Goal: Task Accomplishment & Management: Use online tool/utility

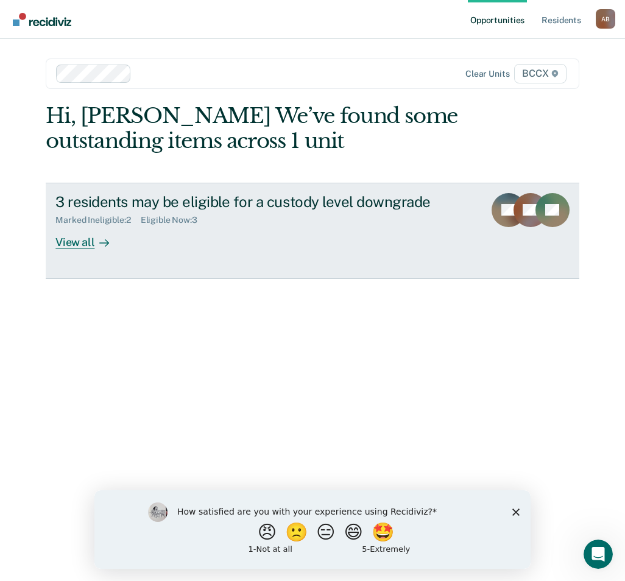
click at [88, 247] on div "View all" at bounding box center [89, 237] width 68 height 24
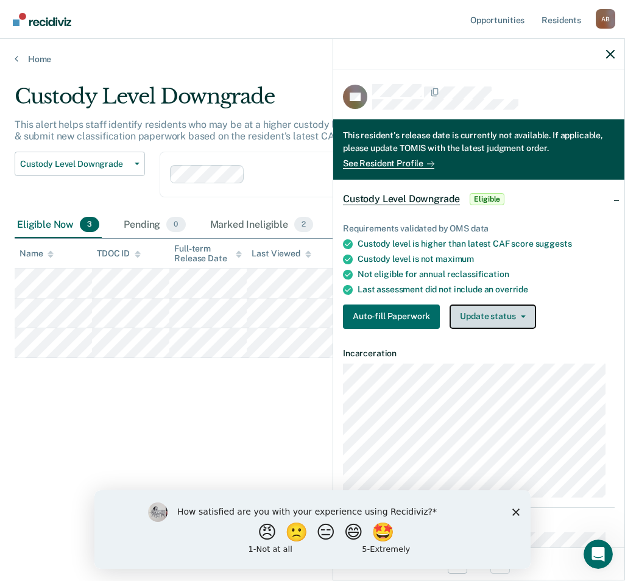
click at [486, 317] on button "Update status" at bounding box center [492, 316] width 86 height 24
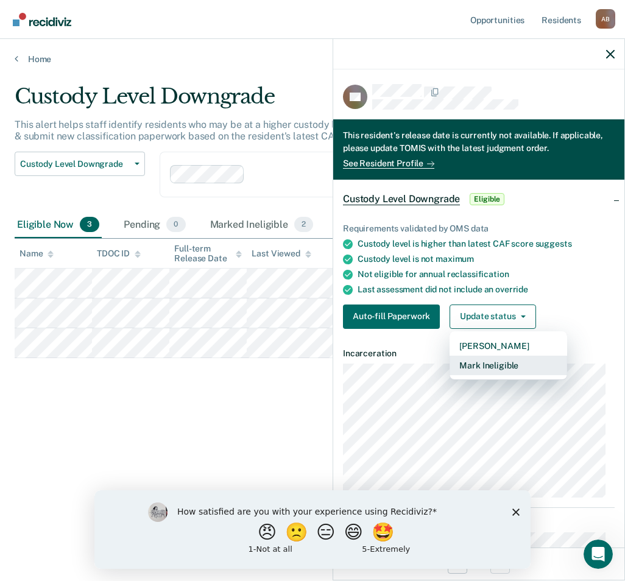
click at [492, 362] on button "Mark Ineligible" at bounding box center [507, 365] width 117 height 19
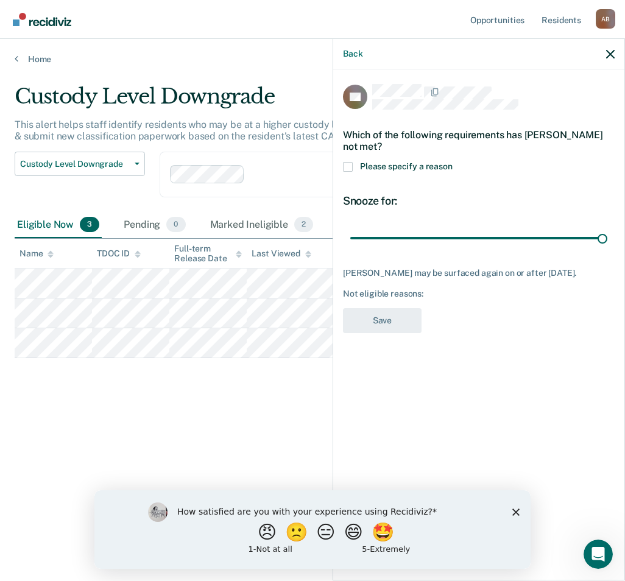
drag, startPoint x: 436, startPoint y: 228, endPoint x: 624, endPoint y: 219, distance: 187.7
type input "90"
click at [607, 227] on input "range" at bounding box center [478, 237] width 257 height 21
click at [349, 162] on span at bounding box center [348, 167] width 10 height 10
click at [452, 162] on input "Please specify a reason" at bounding box center [452, 162] width 0 height 0
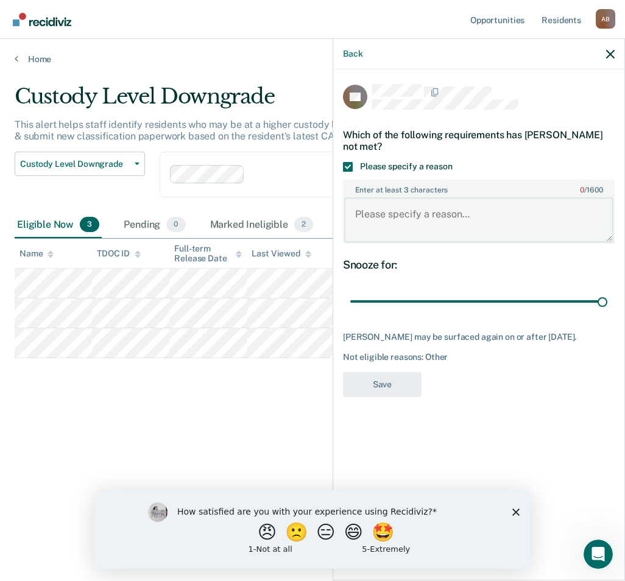
click at [379, 197] on textarea "Enter at least 3 characters 0 / 1600" at bounding box center [478, 219] width 269 height 45
type textarea "Confirmed detainer in NCIC"
click at [397, 380] on button "Save" at bounding box center [382, 384] width 79 height 25
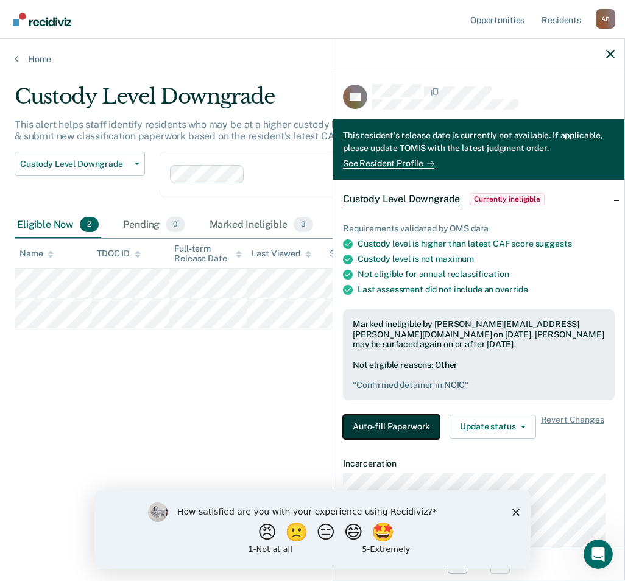
click at [407, 424] on button "Auto-fill Paperwork" at bounding box center [391, 427] width 97 height 24
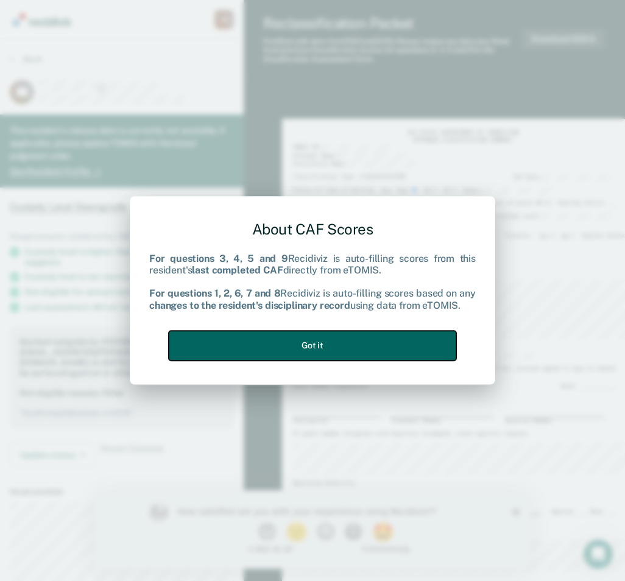
click at [347, 339] on button "Got it" at bounding box center [312, 346] width 287 height 30
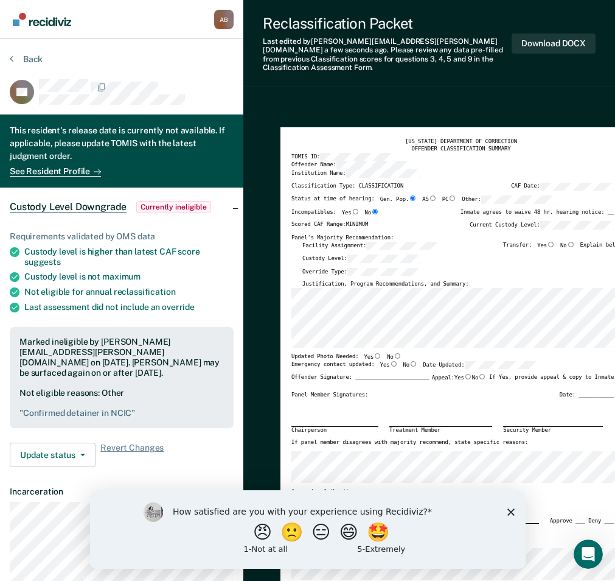
click at [394, 353] on input "No" at bounding box center [398, 355] width 8 height 5
type textarea "x"
radio input "true"
click at [390, 361] on input "Yes" at bounding box center [394, 363] width 8 height 5
type textarea "x"
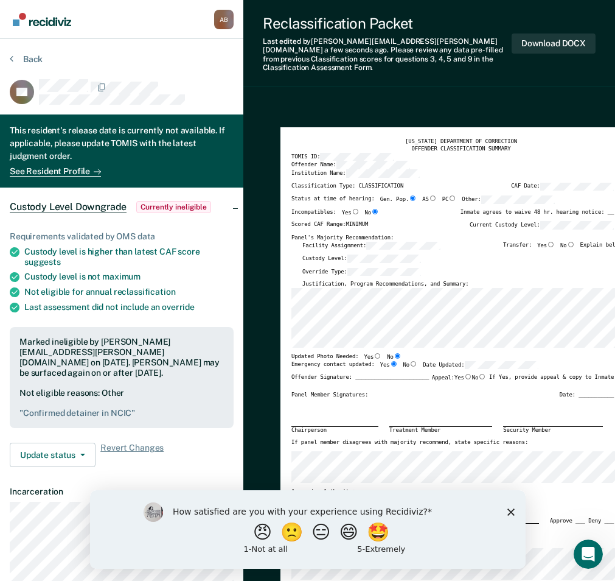
radio input "true"
click at [449, 380] on div "Offender Signature: _______________________ Appeal: Yes No If Yes, provide appe…" at bounding box center [453, 383] width 323 height 18
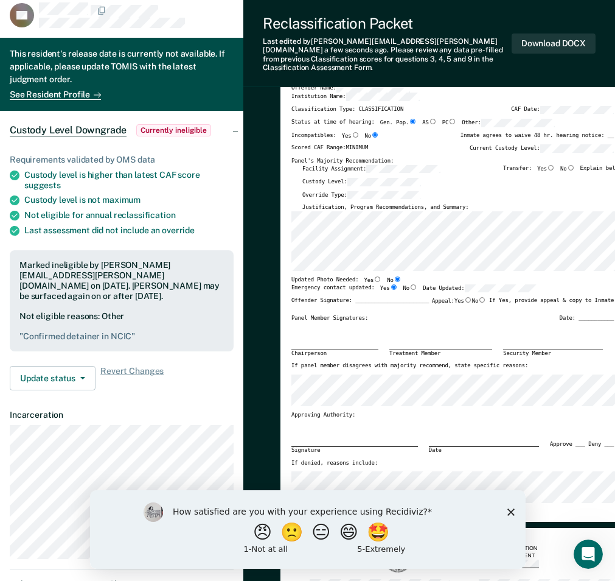
scroll to position [122, 0]
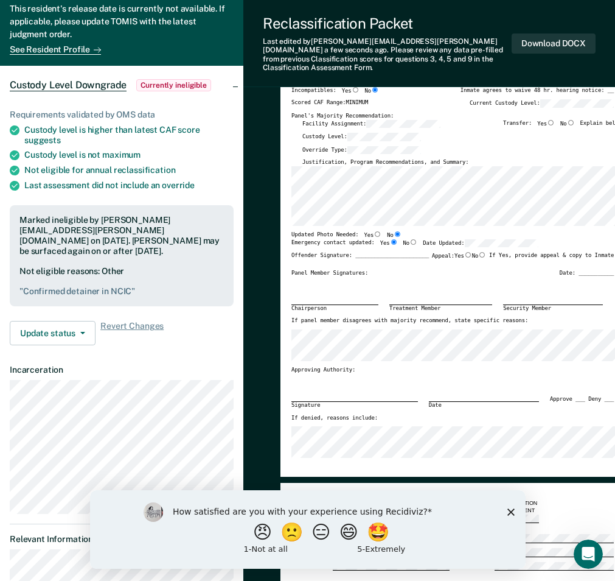
click at [510, 512] on polygon "Close survey" at bounding box center [510, 511] width 7 height 7
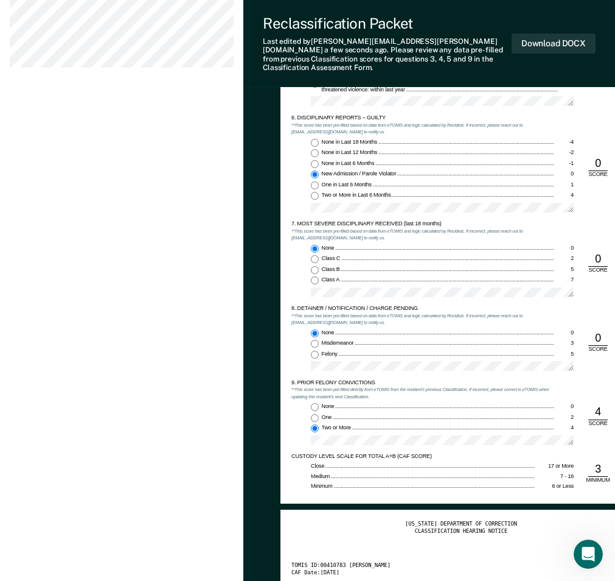
scroll to position [1400, 0]
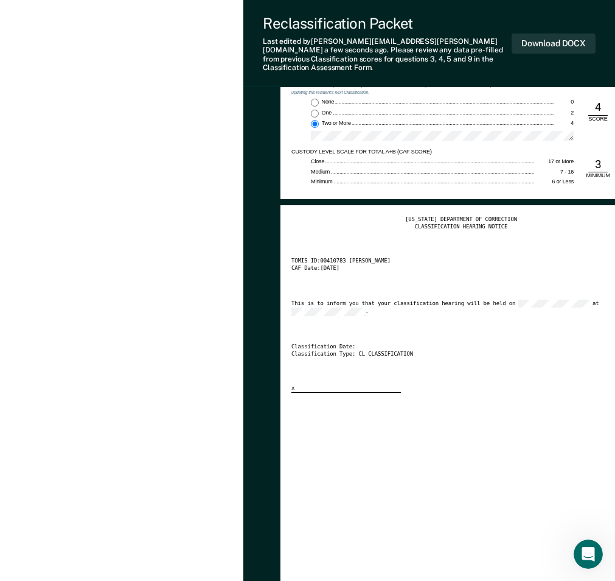
click at [533, 351] on div "Classification Type: CL CLASSIFICATION" at bounding box center [453, 354] width 323 height 7
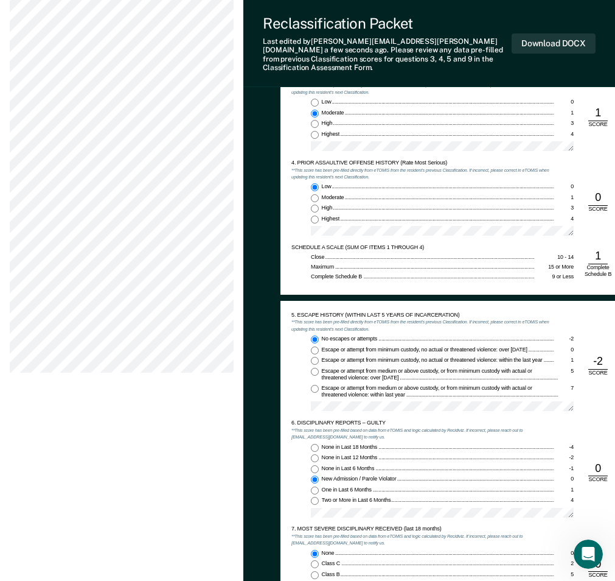
scroll to position [791, 0]
click at [314, 464] on input "None in Last 6 Months -1" at bounding box center [315, 468] width 8 height 8
type textarea "x"
radio input "true"
radio input "false"
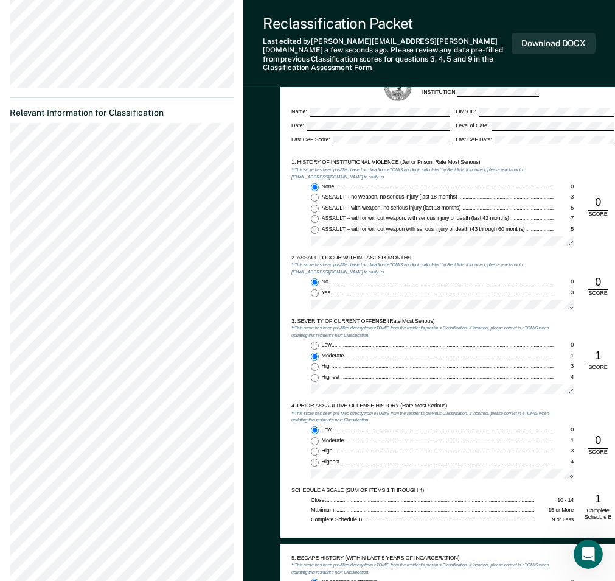
scroll to position [609, 0]
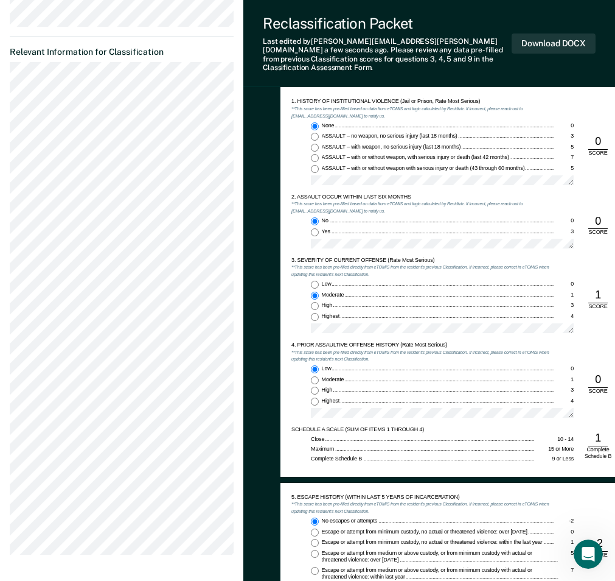
click at [313, 398] on input "Highest 4" at bounding box center [315, 402] width 8 height 8
type textarea "x"
radio input "false"
radio input "true"
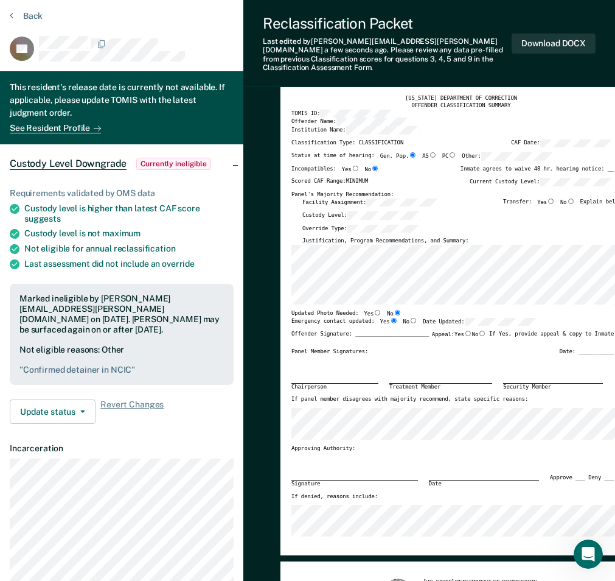
scroll to position [0, 0]
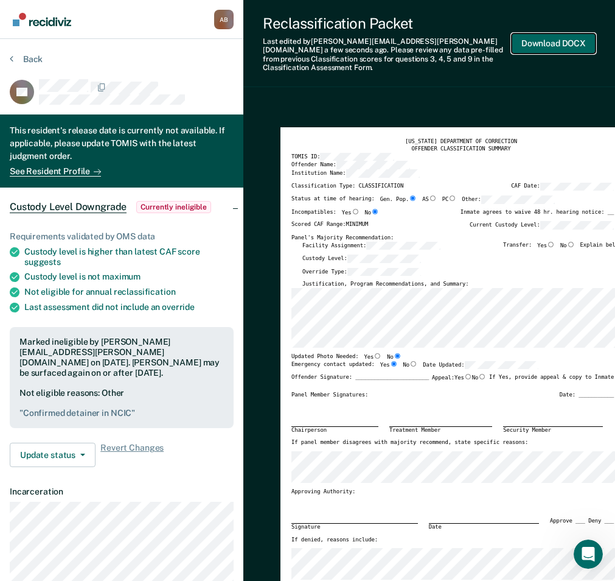
drag, startPoint x: 548, startPoint y: 39, endPoint x: 556, endPoint y: 43, distance: 9.3
click at [549, 38] on button "Download DOCX" at bounding box center [554, 43] width 84 height 20
type textarea "x"
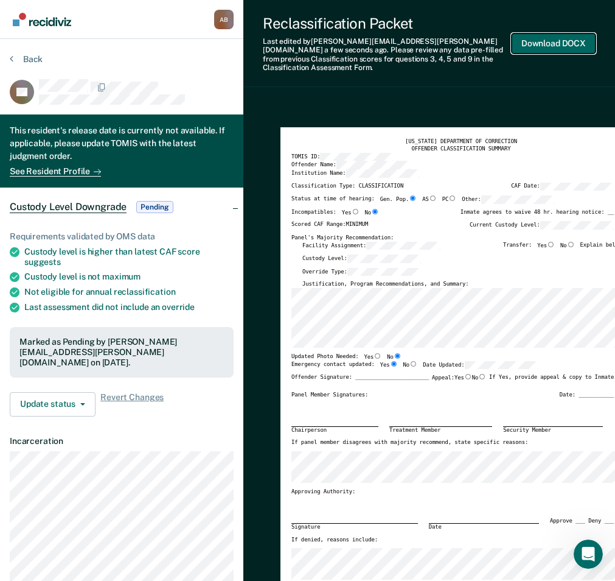
click at [564, 38] on button "Download DOCX" at bounding box center [554, 43] width 84 height 20
click at [482, 254] on div "Custody Level:" at bounding box center [464, 260] width 323 height 13
click at [35, 57] on button "Back" at bounding box center [26, 59] width 33 height 11
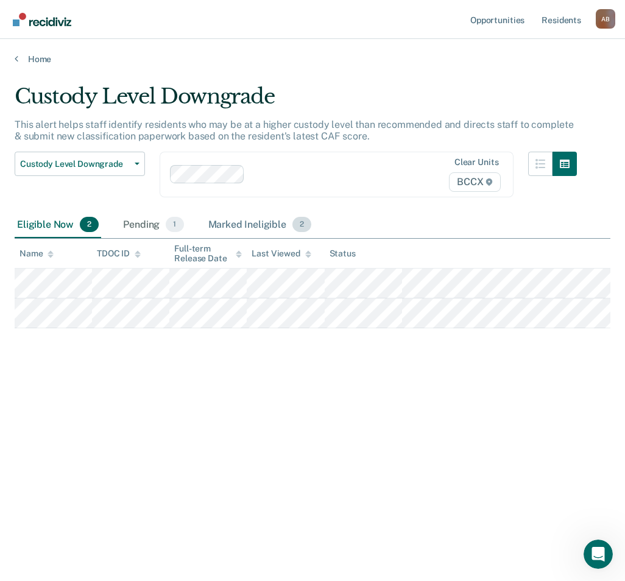
click at [233, 221] on div "Marked Ineligible 2" at bounding box center [260, 225] width 108 height 27
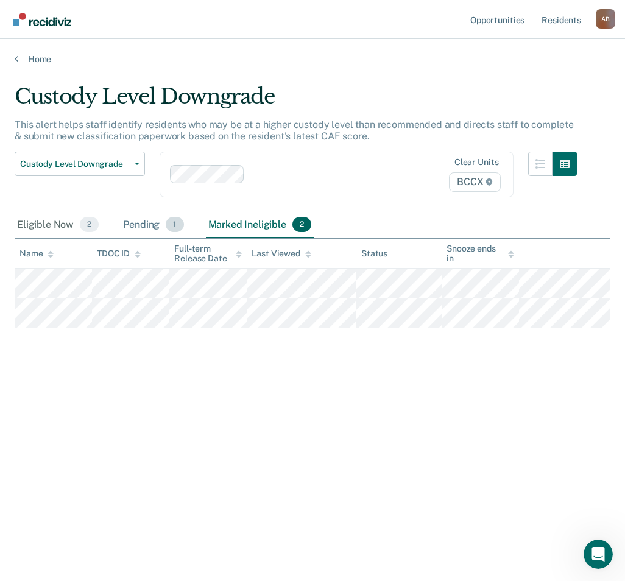
click at [156, 224] on div "Pending 1" at bounding box center [153, 225] width 65 height 27
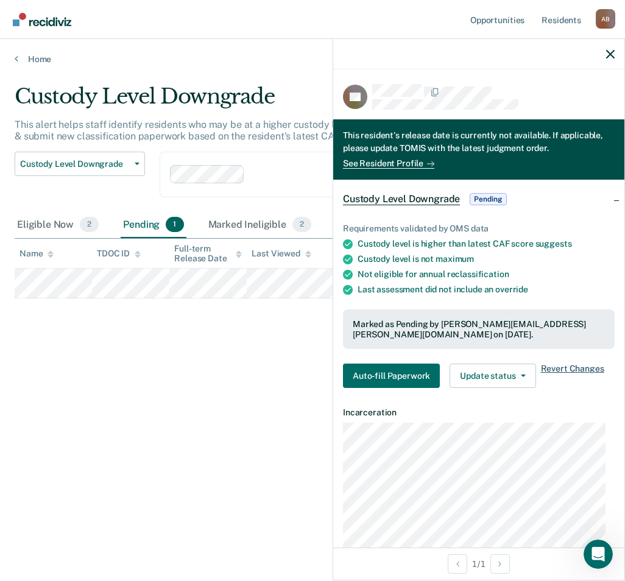
click at [574, 370] on span "Revert Changes" at bounding box center [572, 375] width 63 height 24
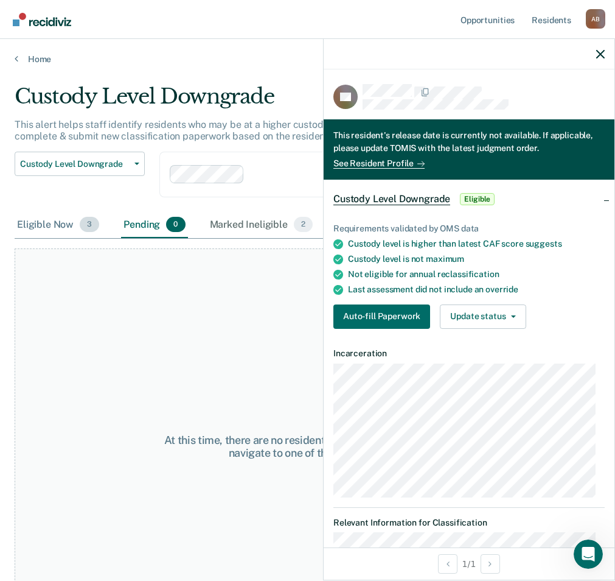
click at [60, 227] on div "Eligible Now 3" at bounding box center [58, 225] width 87 height 27
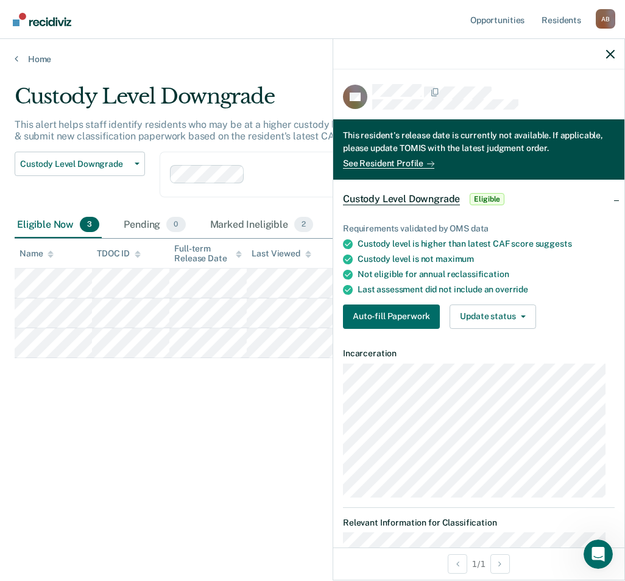
click at [603, 54] on div at bounding box center [478, 54] width 291 height 30
click at [609, 52] on icon "button" at bounding box center [610, 54] width 9 height 9
click at [486, 320] on button "Update status" at bounding box center [492, 316] width 86 height 24
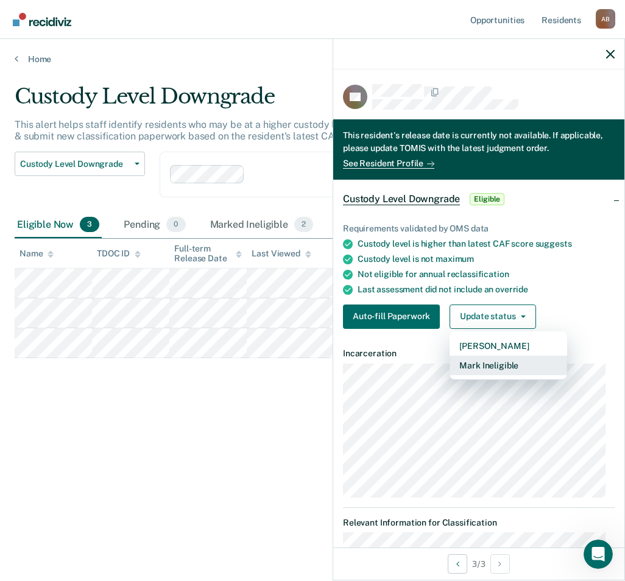
click at [492, 368] on button "Mark Ineligible" at bounding box center [507, 365] width 117 height 19
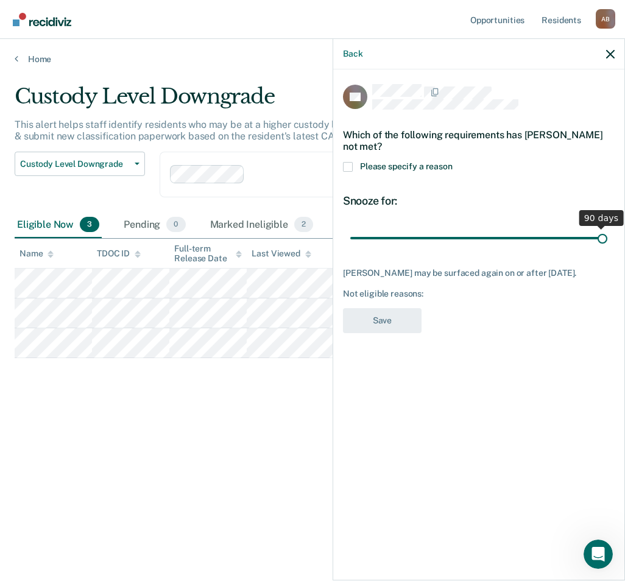
drag, startPoint x: 433, startPoint y: 225, endPoint x: 618, endPoint y: 239, distance: 185.0
type input "90"
click at [607, 239] on input "range" at bounding box center [478, 237] width 257 height 21
click at [346, 162] on span at bounding box center [348, 167] width 10 height 10
click at [452, 162] on input "Please specify a reason" at bounding box center [452, 162] width 0 height 0
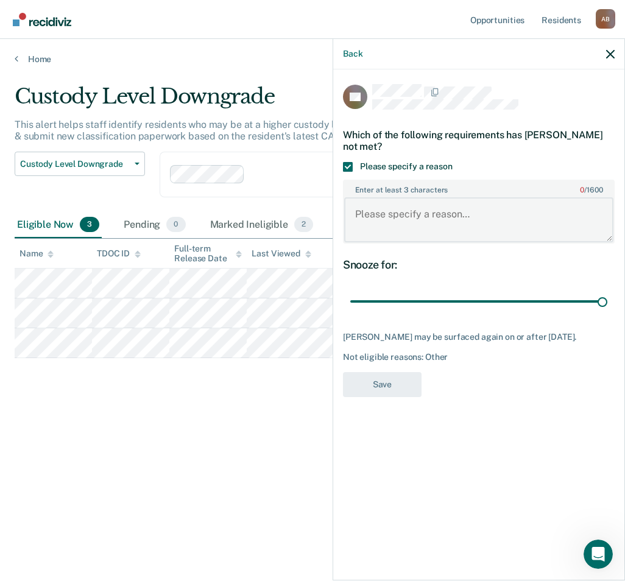
click at [390, 208] on textarea "Enter at least 3 characters 0 / 1600" at bounding box center [478, 219] width 269 height 45
type textarea "h"
type textarea "c"
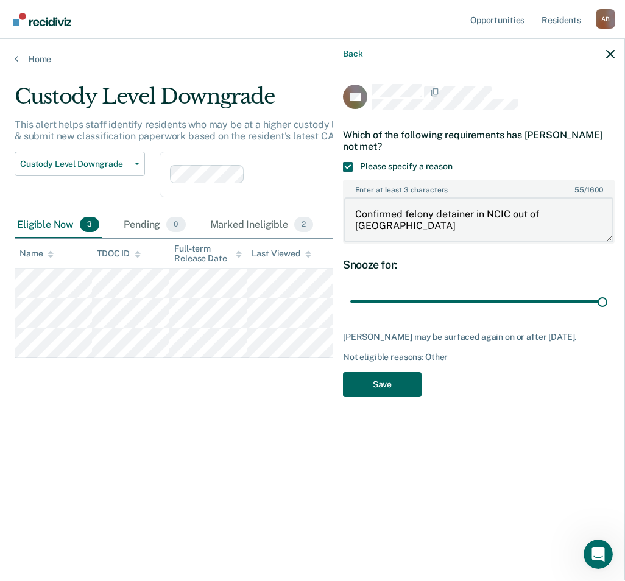
type textarea "Confirmed felony detainer in NCIC out of [GEOGRAPHIC_DATA]"
click at [402, 372] on button "Save" at bounding box center [382, 384] width 79 height 25
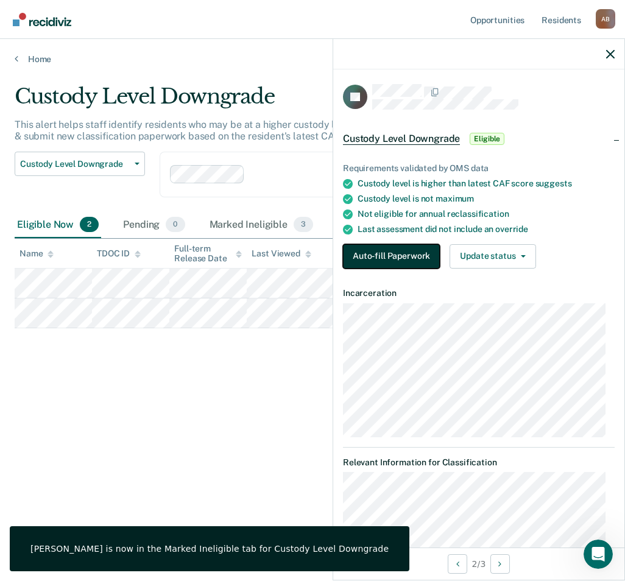
click at [399, 254] on button "Auto-fill Paperwork" at bounding box center [391, 256] width 97 height 24
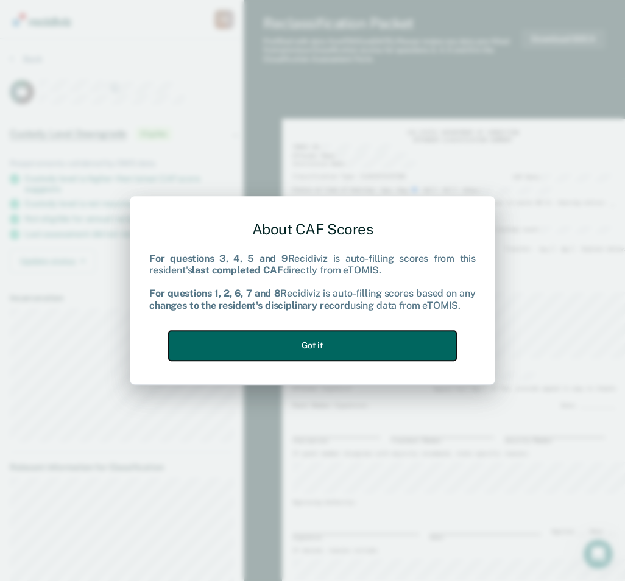
click at [371, 352] on button "Got it" at bounding box center [312, 346] width 287 height 30
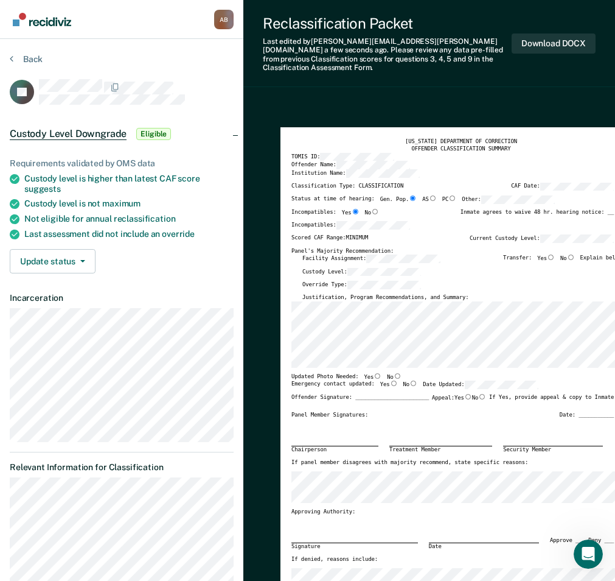
click at [394, 373] on input "No" at bounding box center [398, 375] width 8 height 5
type textarea "x"
radio input "true"
click at [390, 380] on input "Yes" at bounding box center [394, 382] width 8 height 5
type textarea "x"
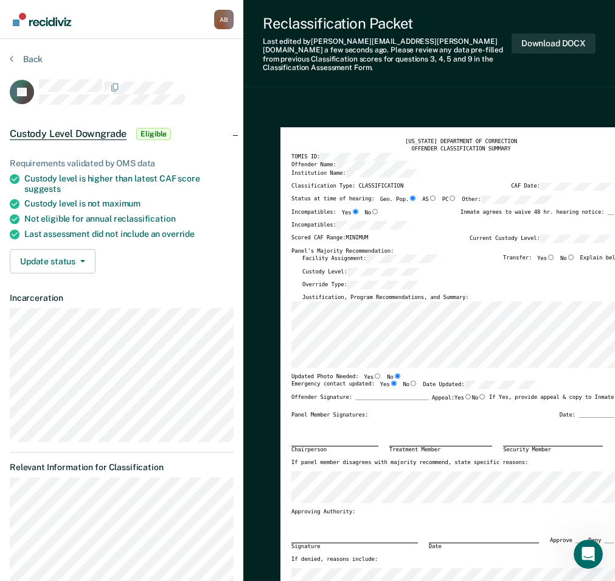
radio input "true"
click at [544, 41] on button "Download DOCX" at bounding box center [554, 43] width 84 height 20
type textarea "x"
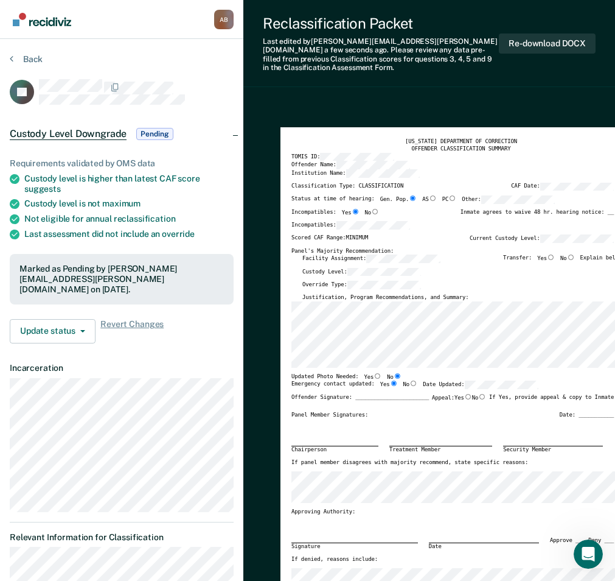
click at [494, 269] on div "Custody Level:" at bounding box center [464, 274] width 323 height 13
click at [30, 59] on button "Back" at bounding box center [26, 59] width 33 height 11
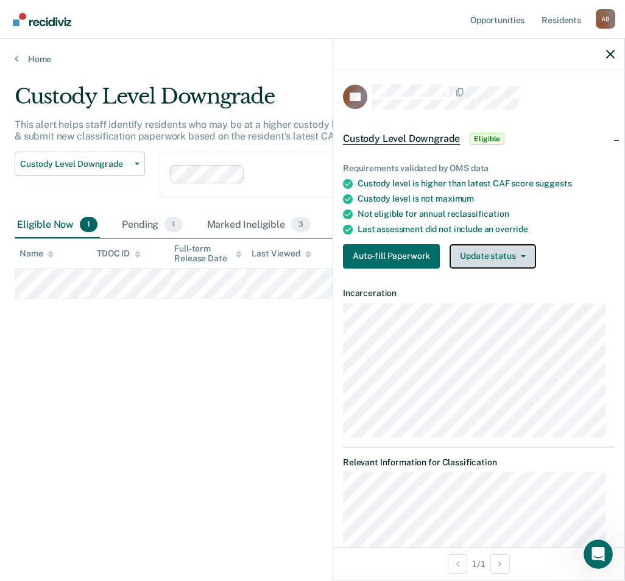
click at [480, 261] on button "Update status" at bounding box center [492, 256] width 86 height 24
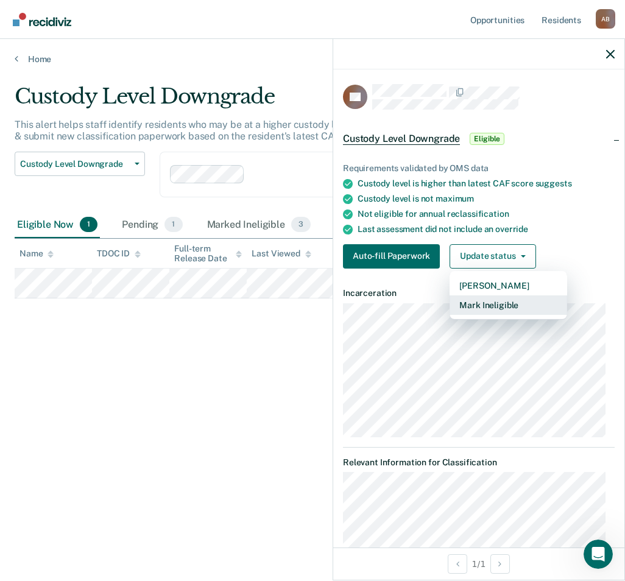
click at [488, 306] on button "Mark Ineligible" at bounding box center [507, 304] width 117 height 19
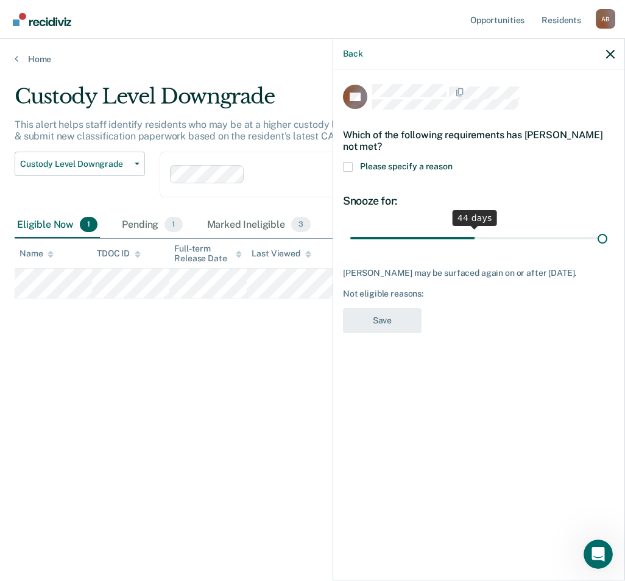
drag, startPoint x: 475, startPoint y: 240, endPoint x: 625, endPoint y: 240, distance: 149.8
type input "90"
click at [607, 240] on input "range" at bounding box center [478, 237] width 257 height 21
click at [350, 167] on span at bounding box center [348, 167] width 10 height 10
click at [452, 162] on input "Please specify a reason" at bounding box center [452, 162] width 0 height 0
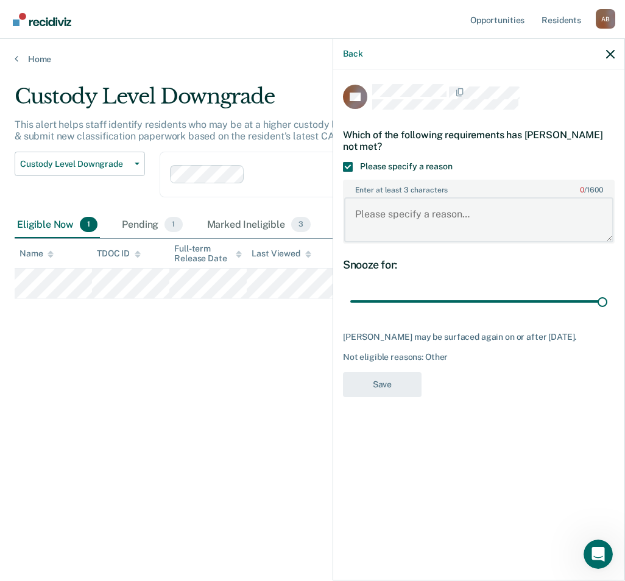
click at [402, 214] on textarea "Enter at least 3 characters 0 / 1600" at bounding box center [478, 219] width 269 height 45
type textarea "h"
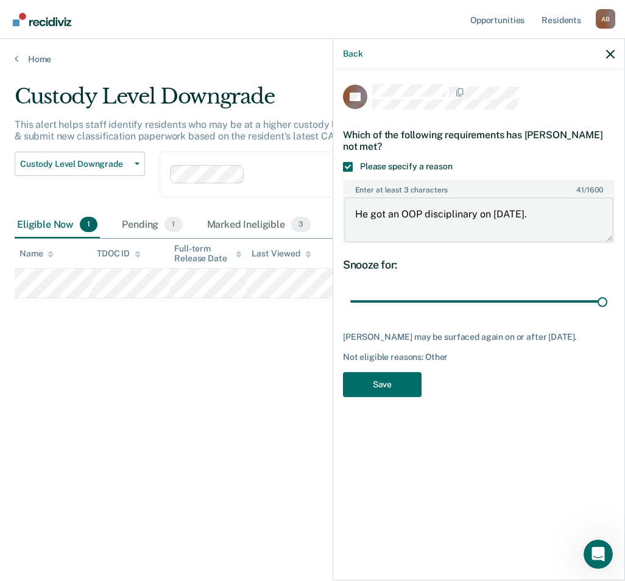
type textarea "He got an OOP disciplinary on [DATE]."
click at [608, 52] on icon "button" at bounding box center [610, 54] width 9 height 9
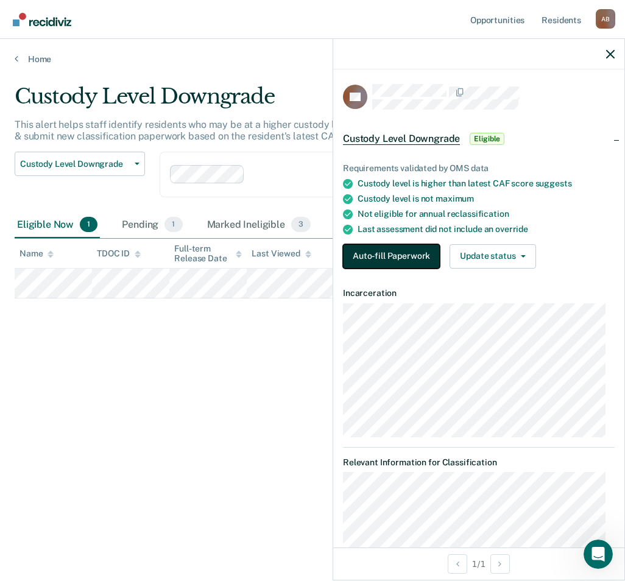
click at [413, 257] on button "Auto-fill Paperwork" at bounding box center [391, 256] width 97 height 24
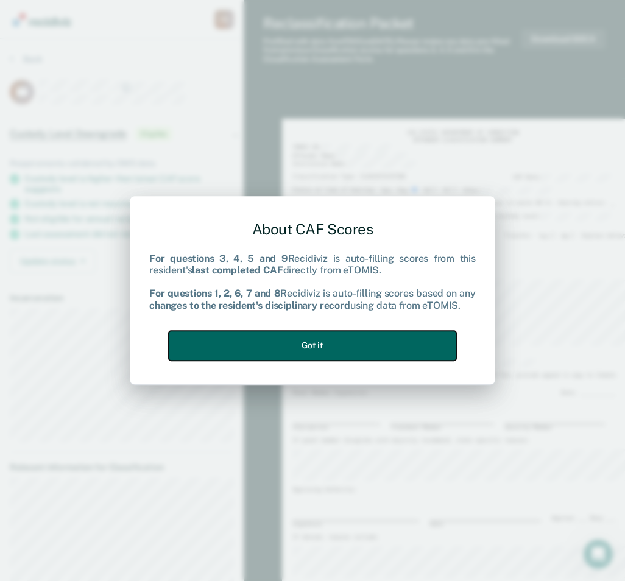
click at [413, 345] on button "Got it" at bounding box center [312, 346] width 287 height 30
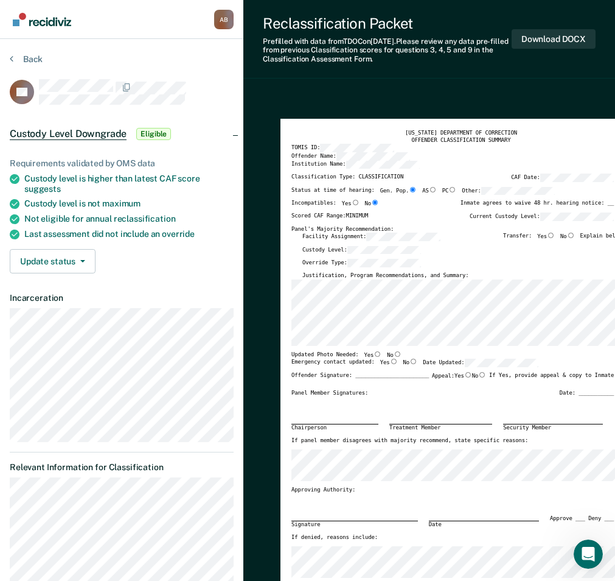
type textarea "x"
click at [61, 264] on button "Update status" at bounding box center [53, 261] width 86 height 24
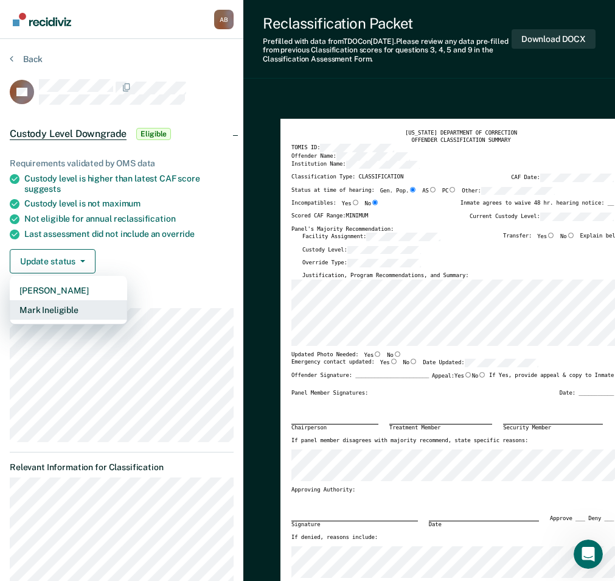
click at [69, 307] on button "Mark Ineligible" at bounding box center [68, 309] width 117 height 19
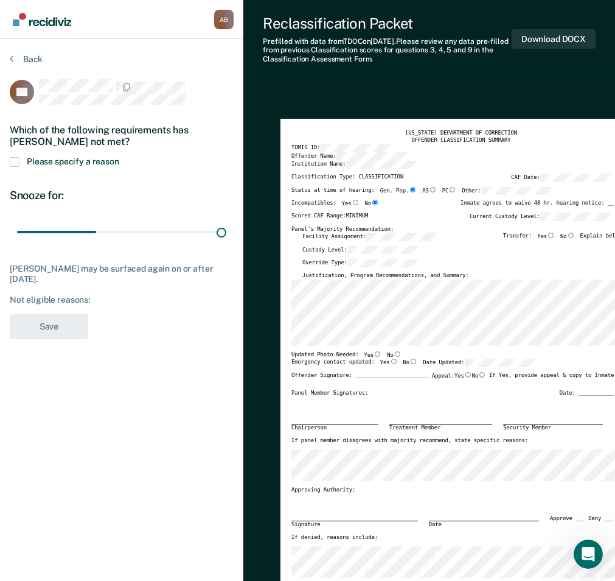
drag, startPoint x: 91, startPoint y: 233, endPoint x: 267, endPoint y: 233, distance: 175.9
type input "90"
click at [226, 233] on input "range" at bounding box center [121, 231] width 209 height 21
click at [13, 158] on span at bounding box center [15, 162] width 10 height 10
click at [119, 157] on input "Please specify a reason" at bounding box center [119, 157] width 0 height 0
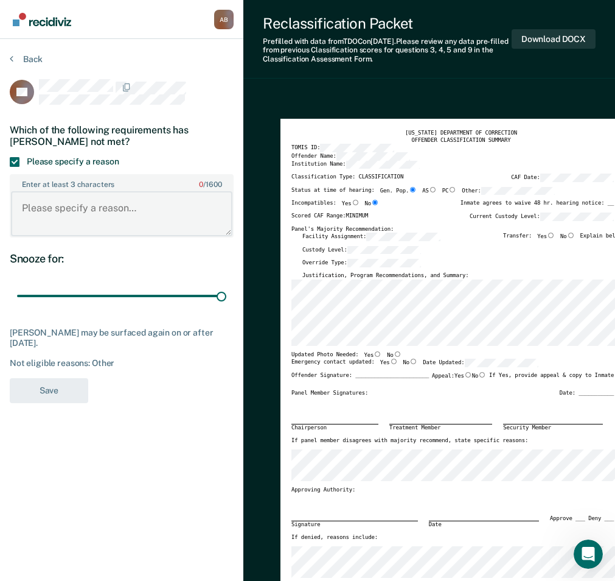
click at [106, 216] on textarea "Enter at least 3 characters 0 / 1600" at bounding box center [122, 213] width 222 height 45
type textarea "c"
click at [200, 386] on div "CB Which of the following requirements has [PERSON_NAME] not met? Please specif…" at bounding box center [122, 244] width 224 height 331
drag, startPoint x: 182, startPoint y: 206, endPoint x: -13, endPoint y: 209, distance: 194.8
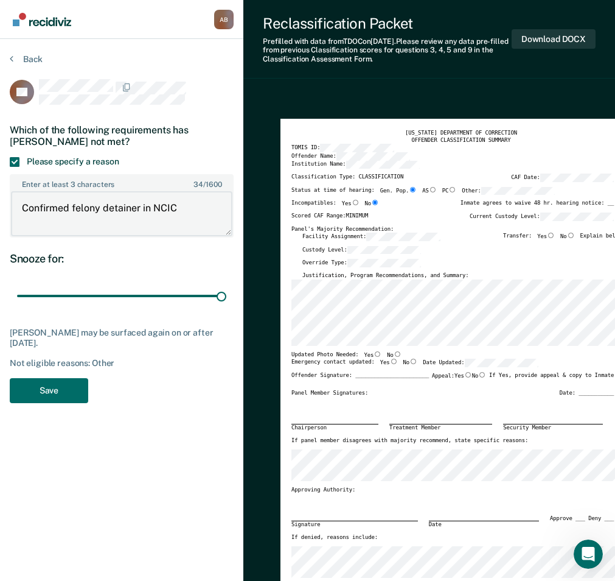
click at [0, 209] on html "Looks like you’re using Internet Explorer 11. For faster loading and a better e…" at bounding box center [307, 290] width 615 height 581
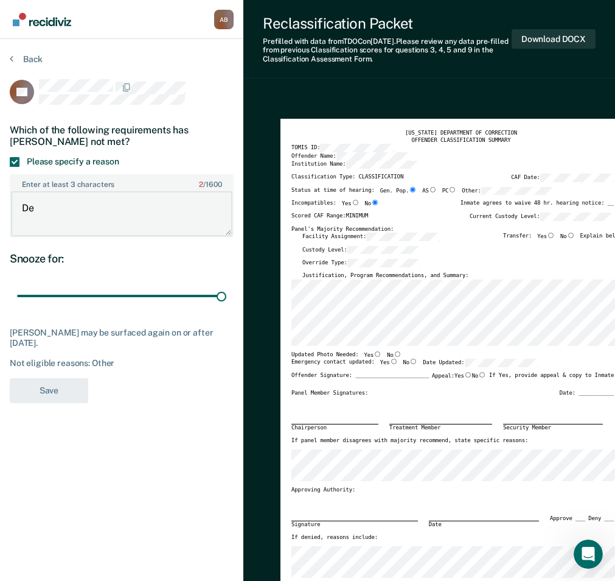
type textarea "D"
click at [207, 398] on div "CB Which of the following requirements has [PERSON_NAME] not met? Please specif…" at bounding box center [122, 244] width 224 height 331
click at [101, 207] on textarea "Detainer in" at bounding box center [122, 213] width 222 height 45
type textarea "Detainer in NCIC"
click at [66, 387] on button "Save" at bounding box center [49, 390] width 79 height 25
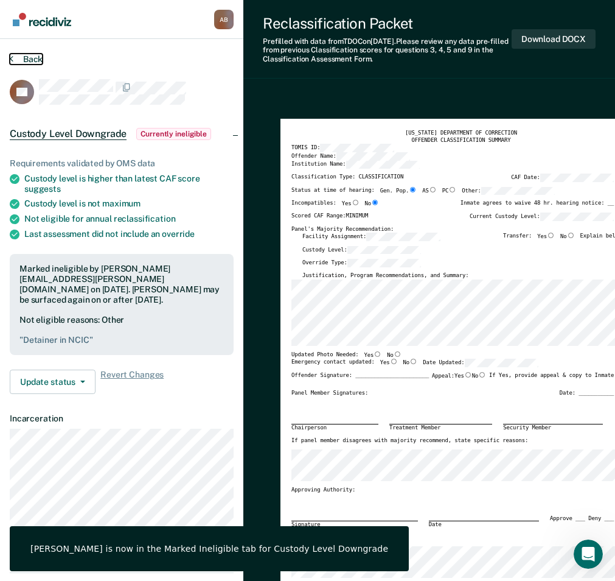
click at [34, 58] on button "Back" at bounding box center [26, 59] width 33 height 11
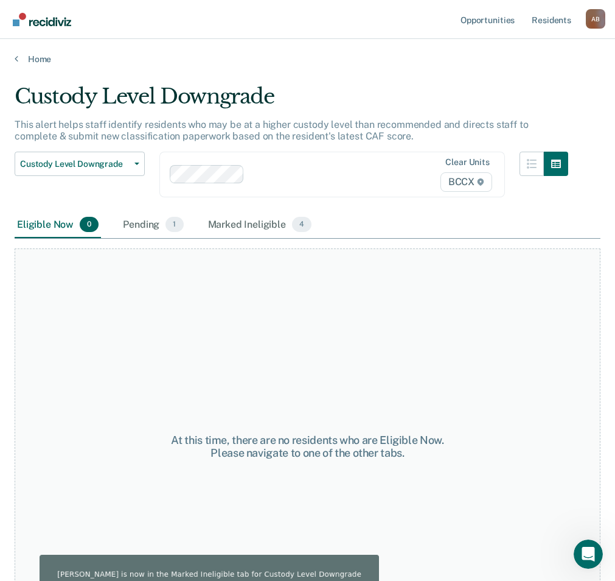
scroll to position [63, 0]
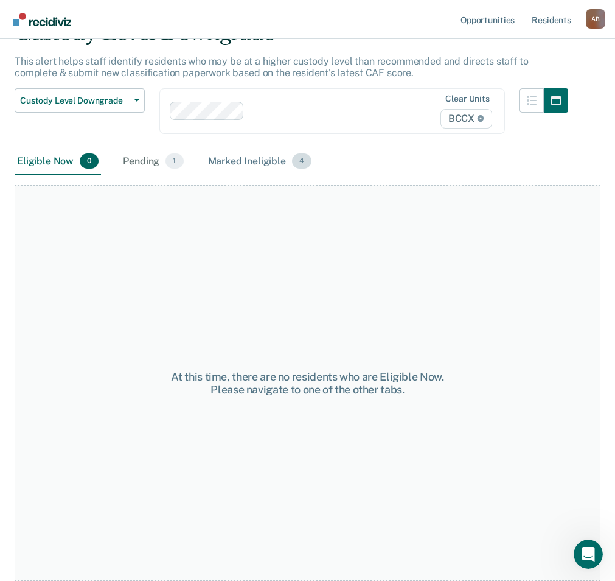
click at [226, 160] on div "Marked Ineligible 4" at bounding box center [260, 162] width 109 height 27
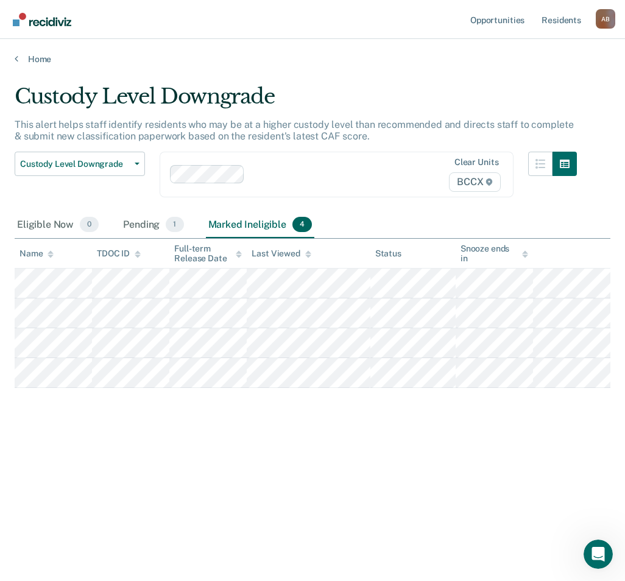
click at [180, 474] on div "Custody Level Downgrade This alert helps staff identify residents who may be at…" at bounding box center [312, 286] width 595 height 405
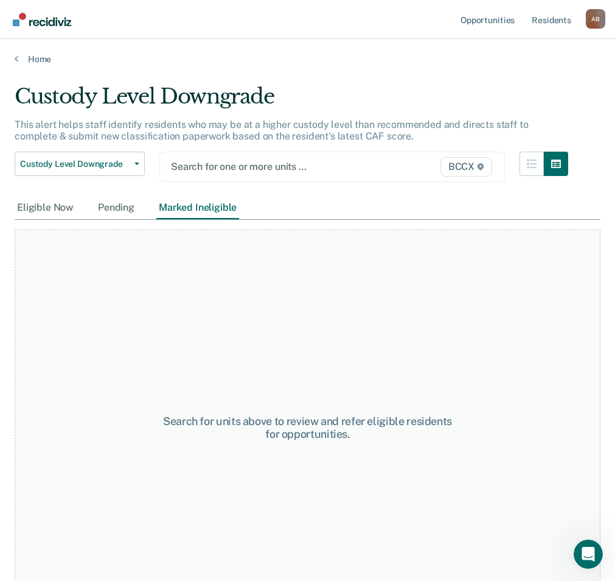
click at [249, 169] on div at bounding box center [283, 166] width 225 height 14
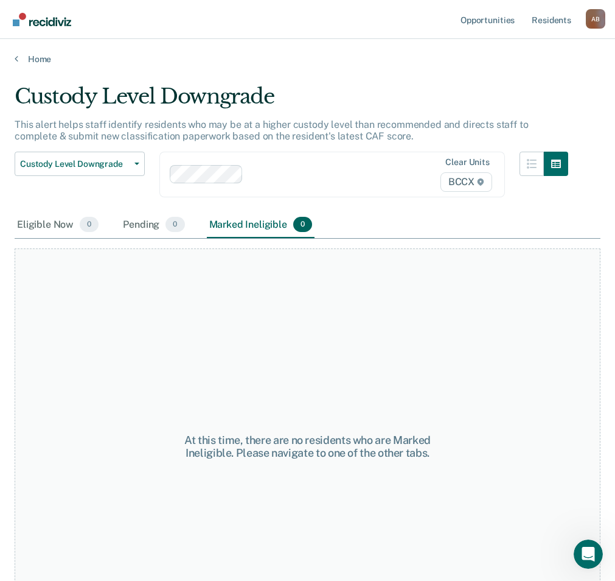
click at [250, 171] on input "text" at bounding box center [249, 175] width 2 height 12
click at [334, 173] on div at bounding box center [360, 174] width 71 height 14
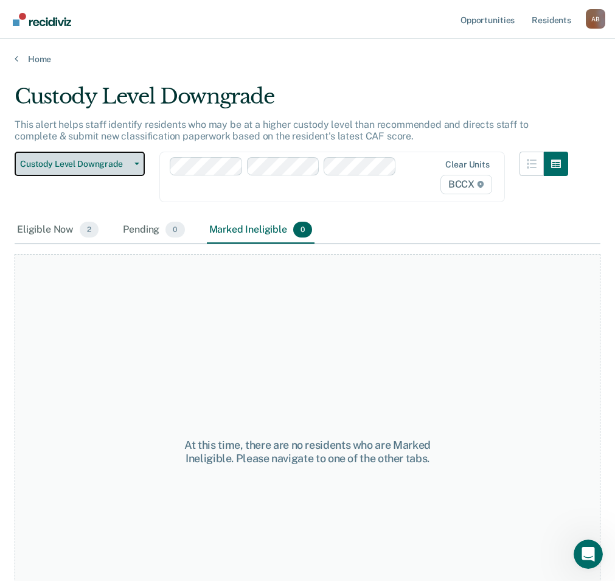
click at [86, 170] on button "Custody Level Downgrade" at bounding box center [80, 164] width 130 height 24
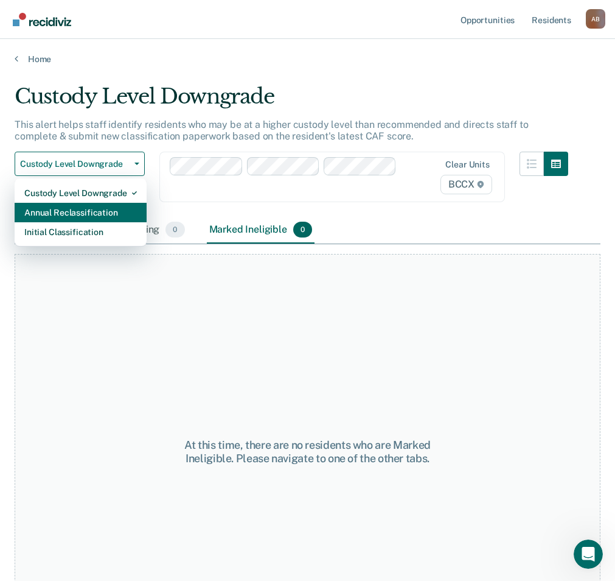
click at [76, 206] on div "Annual Reclassification" at bounding box center [80, 212] width 113 height 19
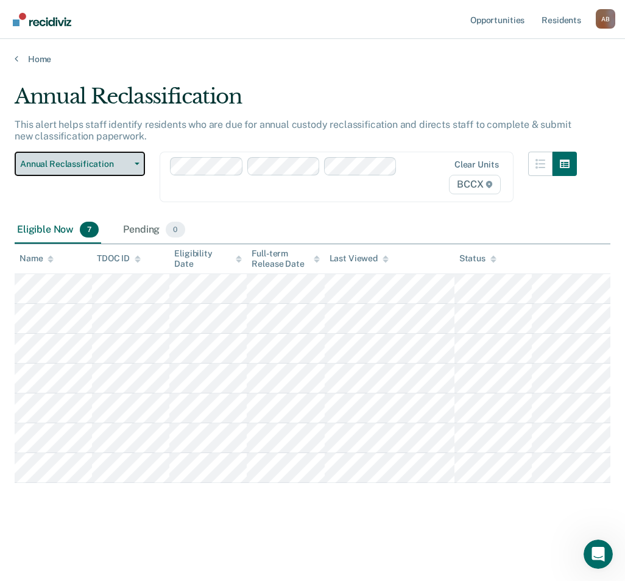
click at [77, 158] on button "Annual Reclassification" at bounding box center [80, 164] width 130 height 24
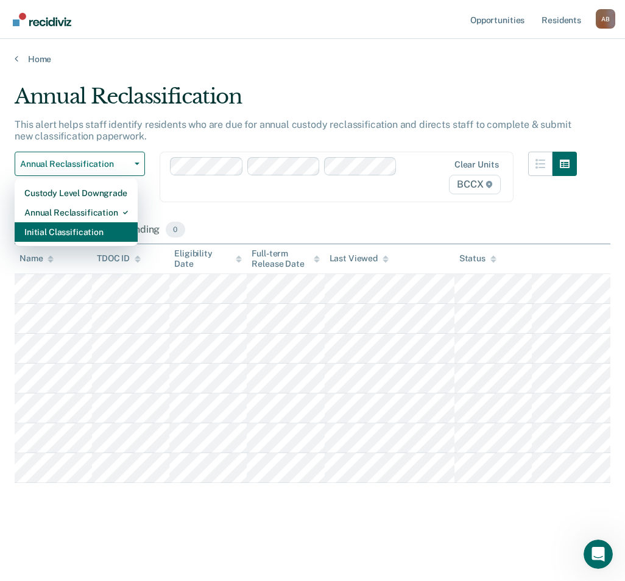
click at [70, 234] on div "Initial Classification" at bounding box center [75, 231] width 103 height 19
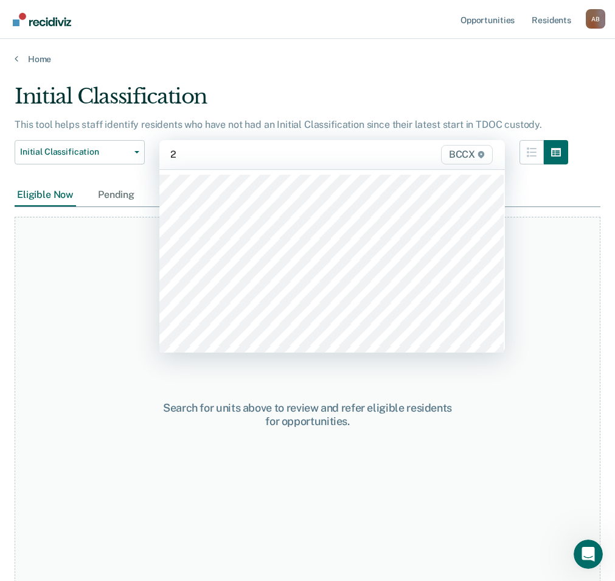
type input "24"
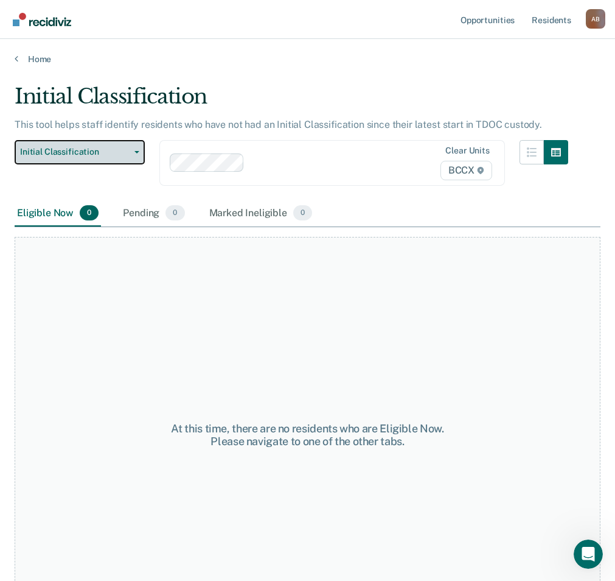
click at [74, 144] on button "Initial Classification" at bounding box center [80, 152] width 130 height 24
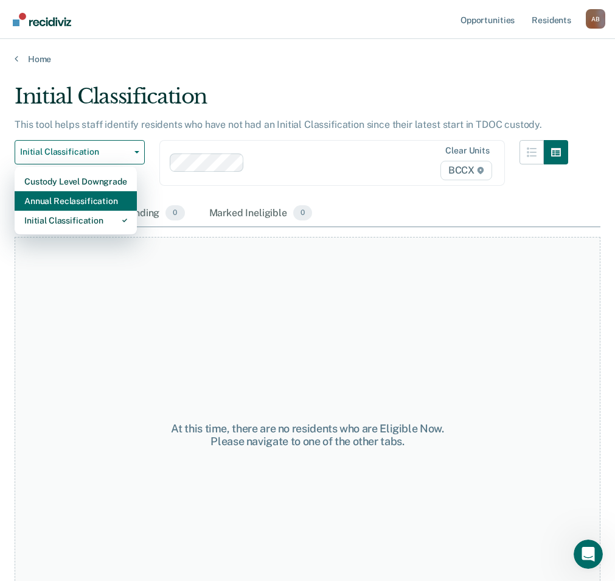
click at [71, 194] on div "Annual Reclassification" at bounding box center [75, 200] width 103 height 19
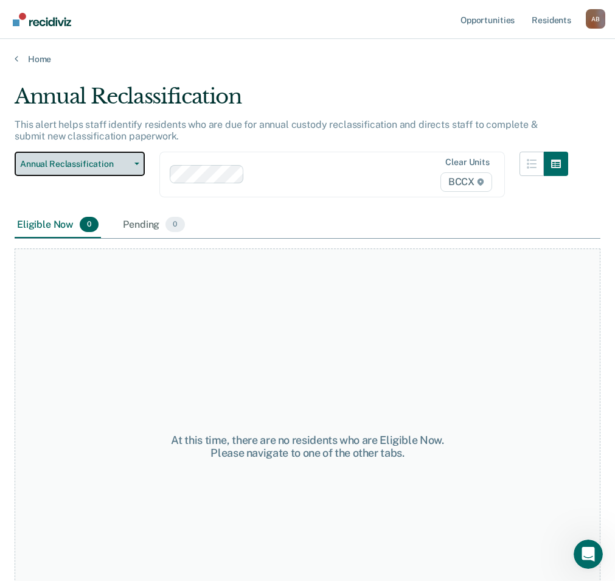
click at [96, 160] on span "Annual Reclassification" at bounding box center [75, 164] width 110 height 10
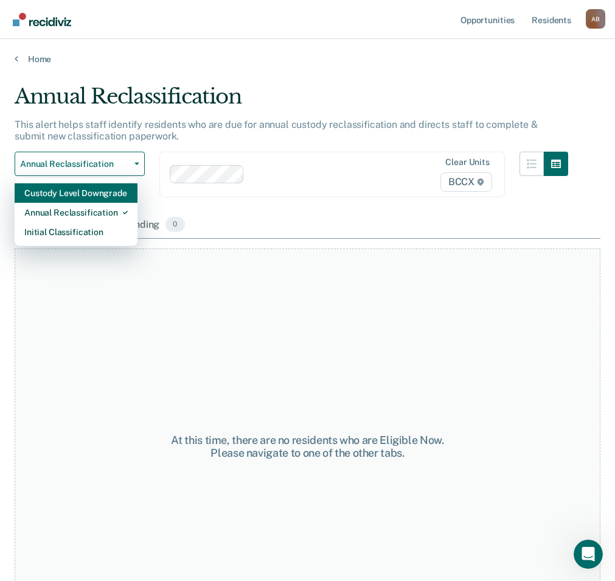
click at [88, 193] on div "Custody Level Downgrade" at bounding box center [75, 192] width 103 height 19
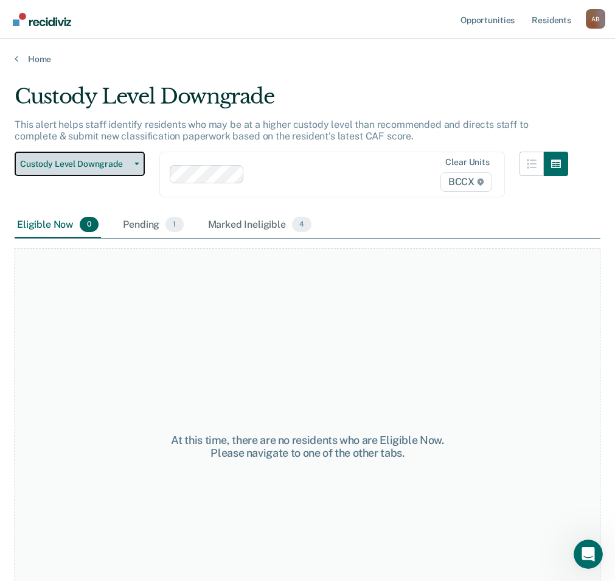
click at [91, 166] on span "Custody Level Downgrade" at bounding box center [75, 164] width 110 height 10
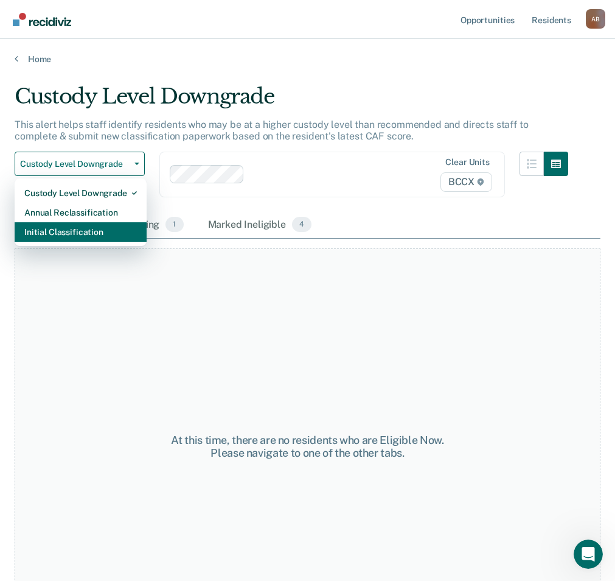
click at [90, 231] on div "Initial Classification" at bounding box center [80, 231] width 113 height 19
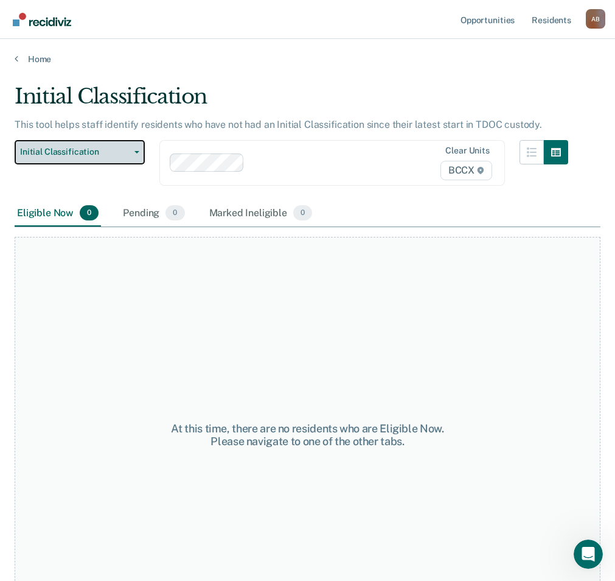
click at [81, 148] on span "Initial Classification" at bounding box center [75, 152] width 110 height 10
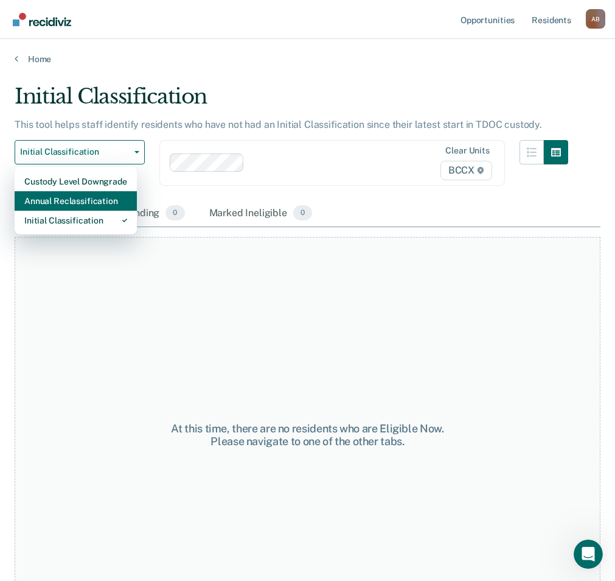
click at [89, 200] on div "Annual Reclassification" at bounding box center [75, 200] width 103 height 19
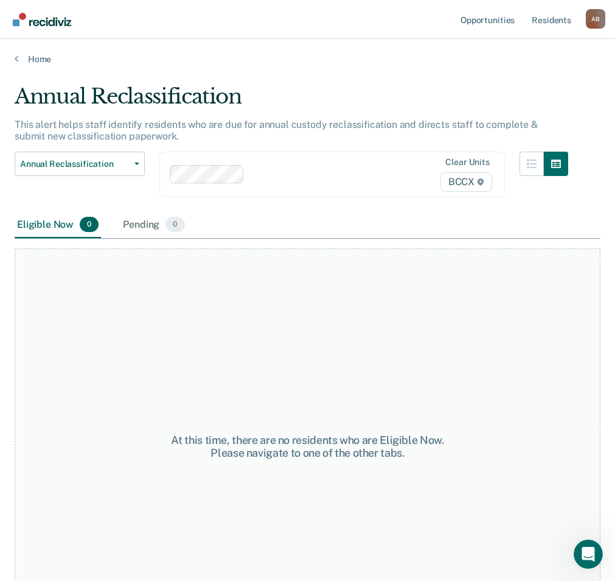
click at [287, 218] on div "Eligible Now 0 Pending 0" at bounding box center [308, 225] width 586 height 27
